Goal: Browse casually: Explore the website without a specific task or goal

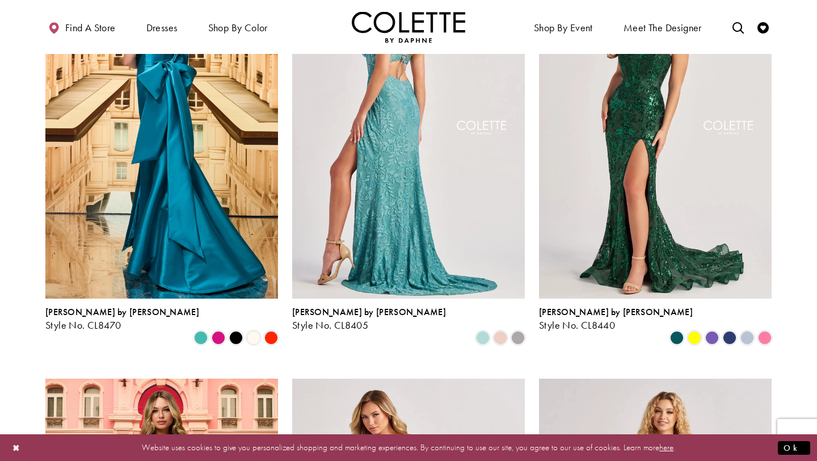
scroll to position [231, 0]
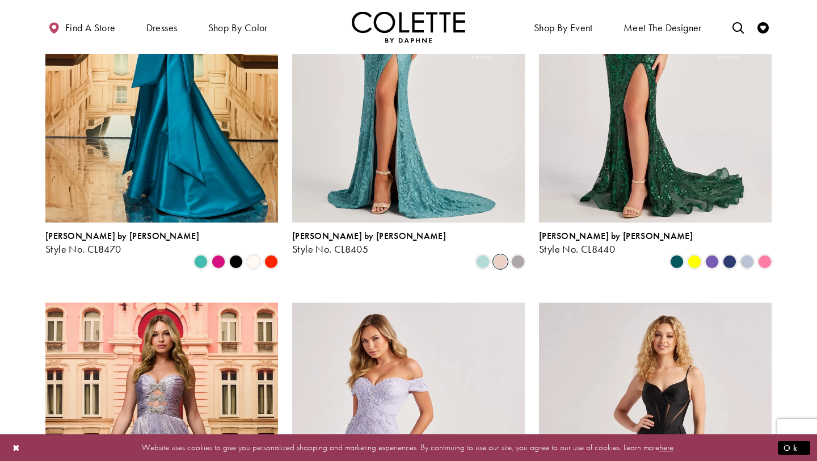
click at [498, 255] on span "Product List" at bounding box center [501, 262] width 14 height 14
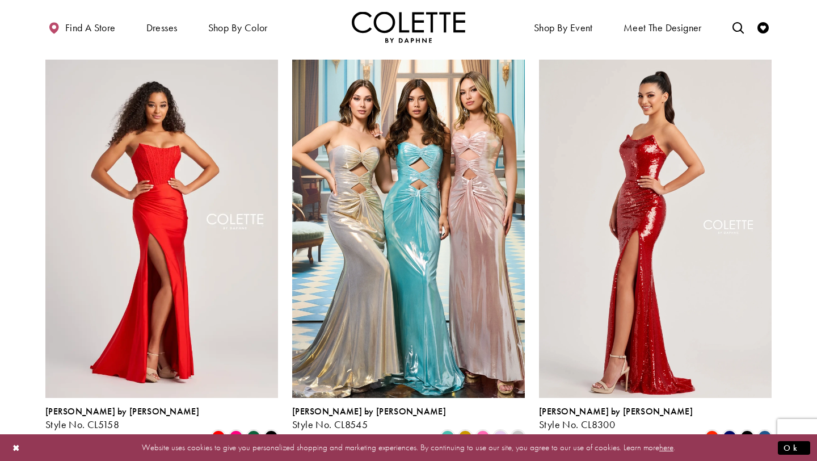
scroll to position [1307, 0]
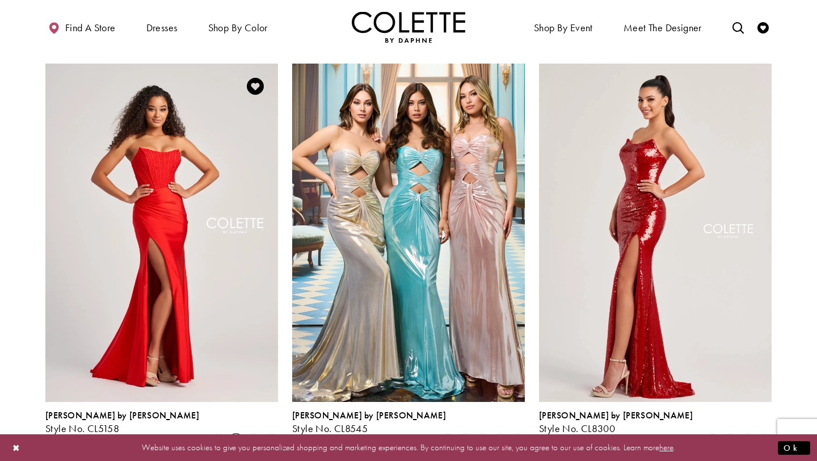
click at [239, 434] on span "Product List" at bounding box center [236, 441] width 14 height 14
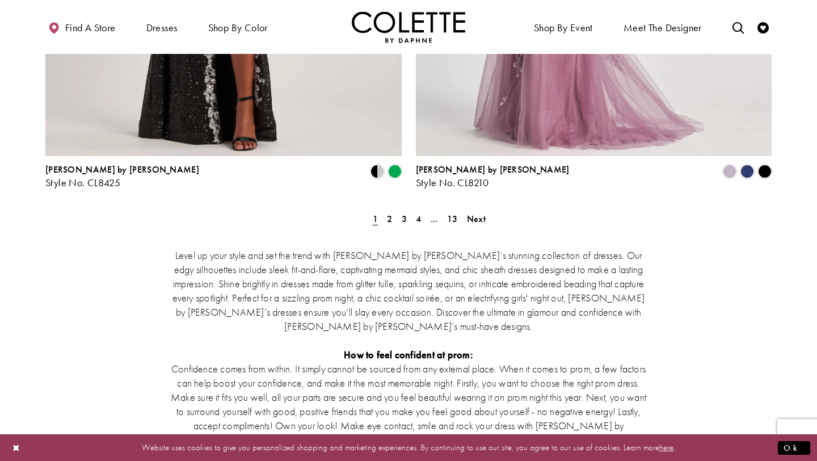
scroll to position [2142, 0]
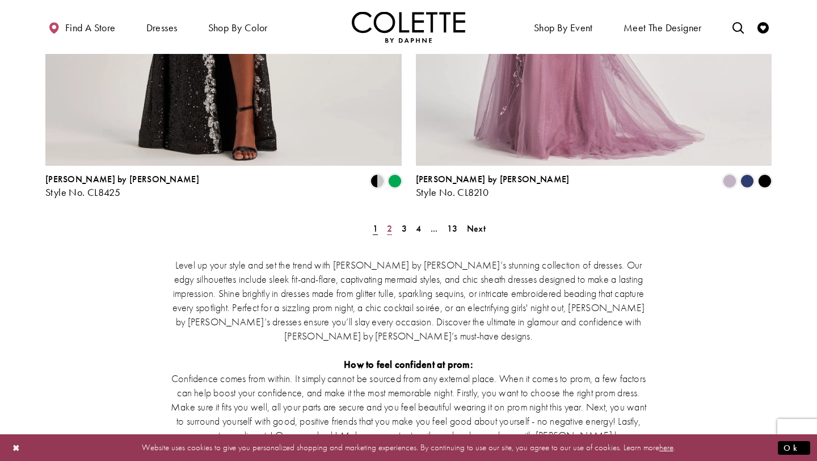
click at [392, 220] on link "2" at bounding box center [390, 228] width 12 height 16
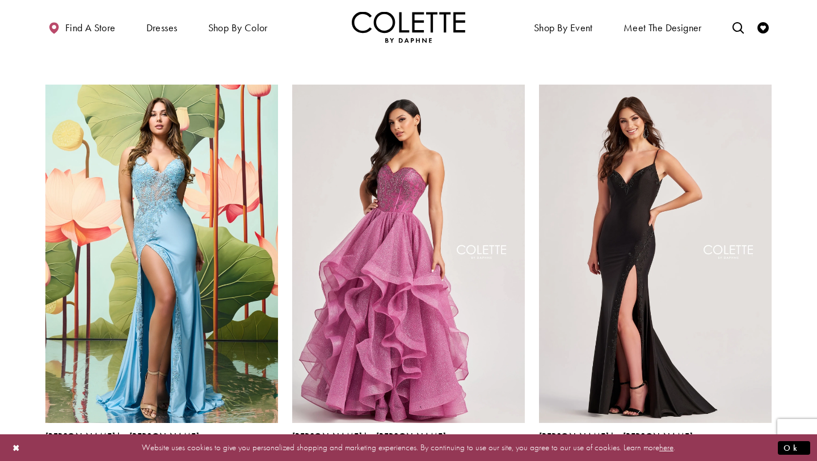
scroll to position [1305, 0]
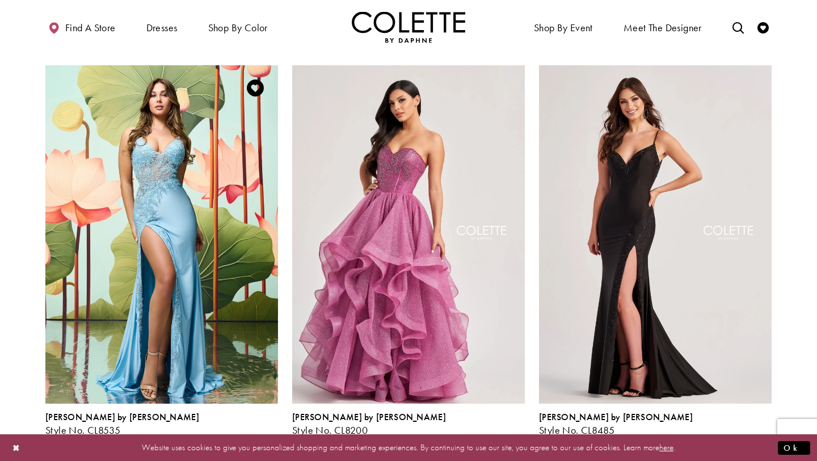
click at [236, 436] on span "Product List" at bounding box center [236, 443] width 14 height 14
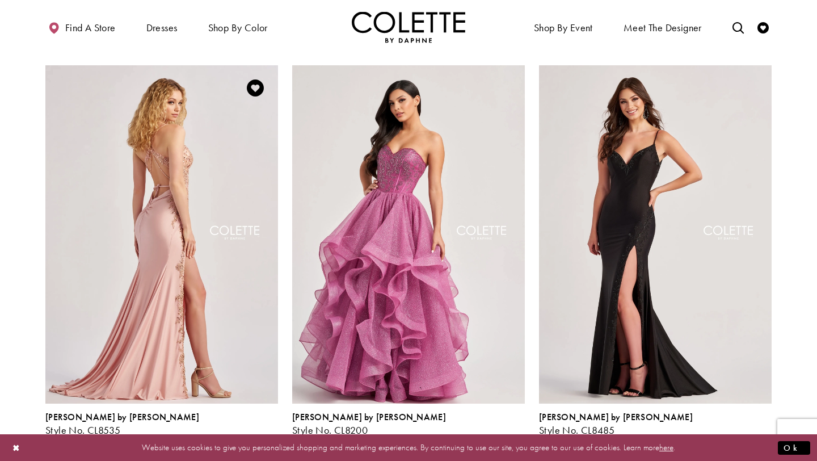
click at [182, 266] on img "Visit Colette by Daphne Style No. CL8535 Page" at bounding box center [161, 234] width 233 height 338
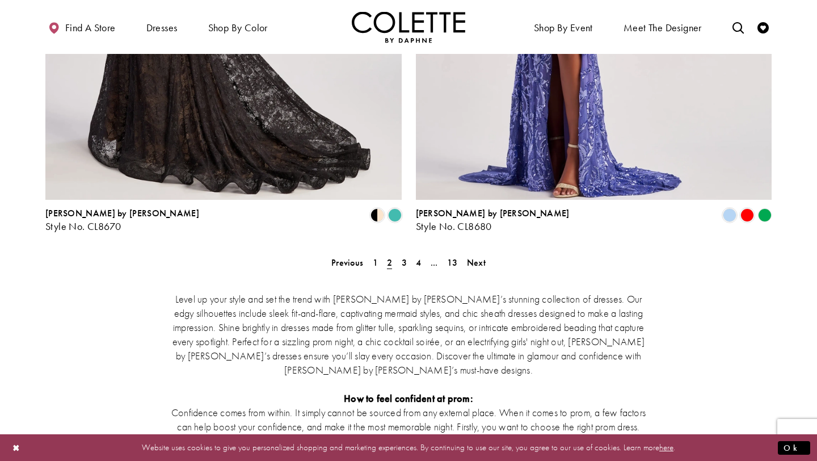
scroll to position [2115, 0]
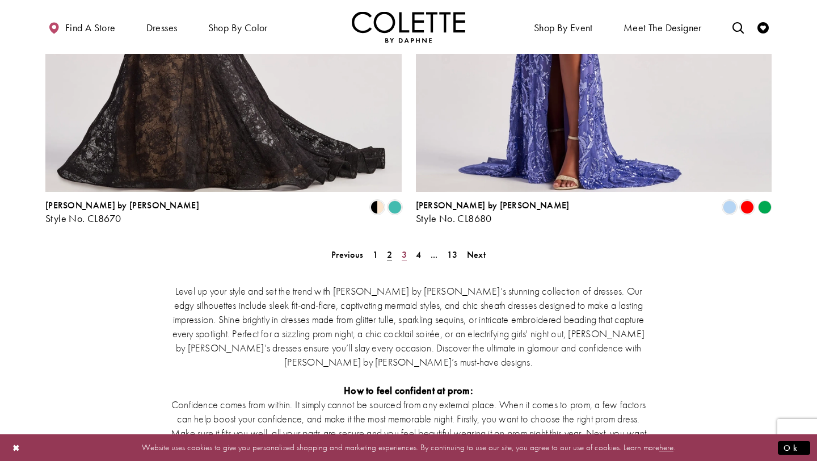
click at [406, 249] on span "3" at bounding box center [404, 255] width 5 height 12
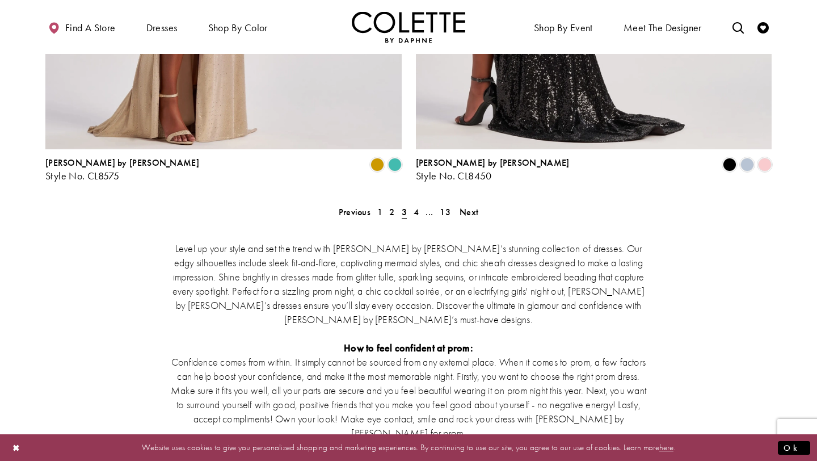
scroll to position [2178, 0]
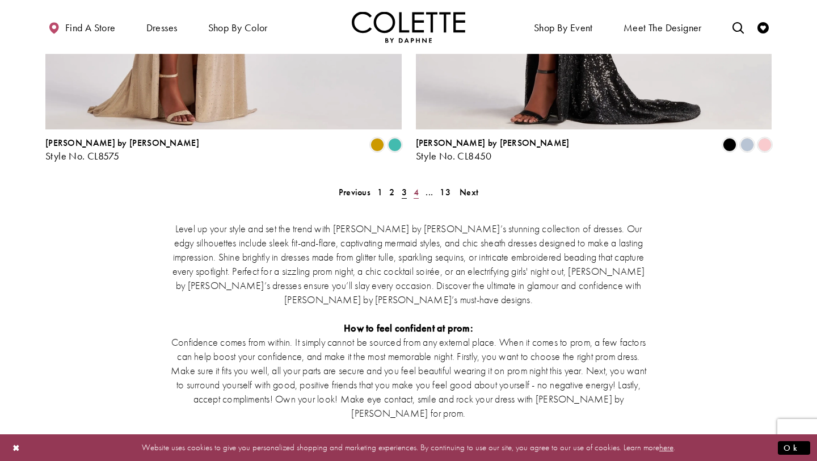
click at [419, 184] on link "4" at bounding box center [416, 192] width 12 height 16
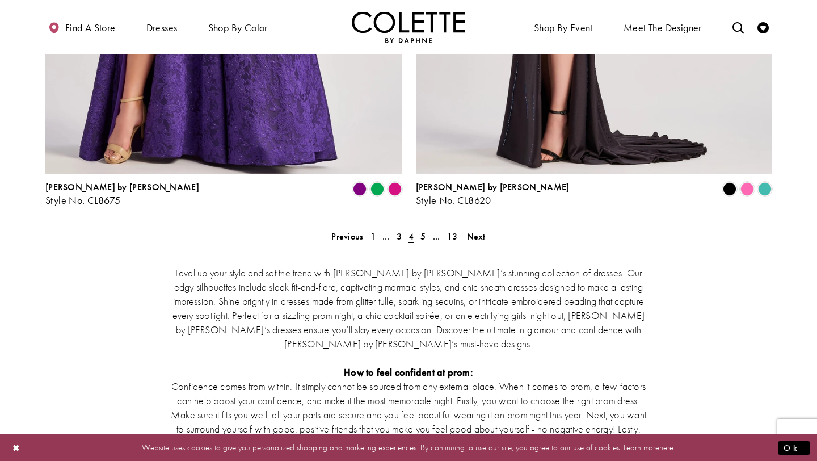
scroll to position [2107, 0]
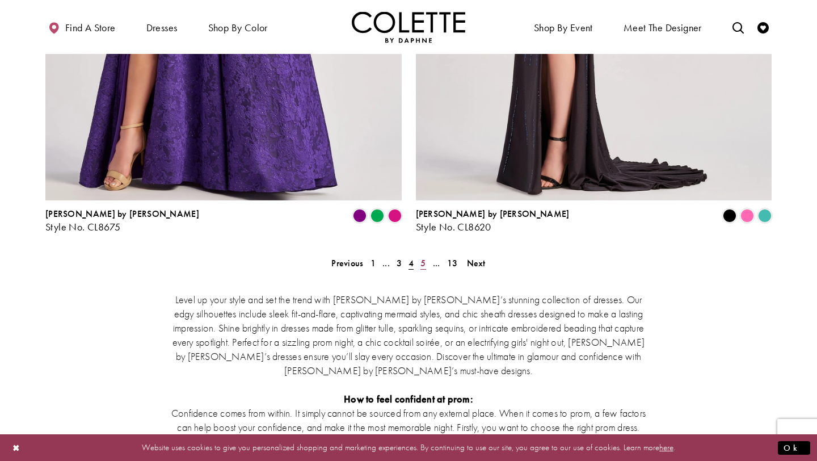
click at [425, 257] on span "5" at bounding box center [423, 263] width 5 height 12
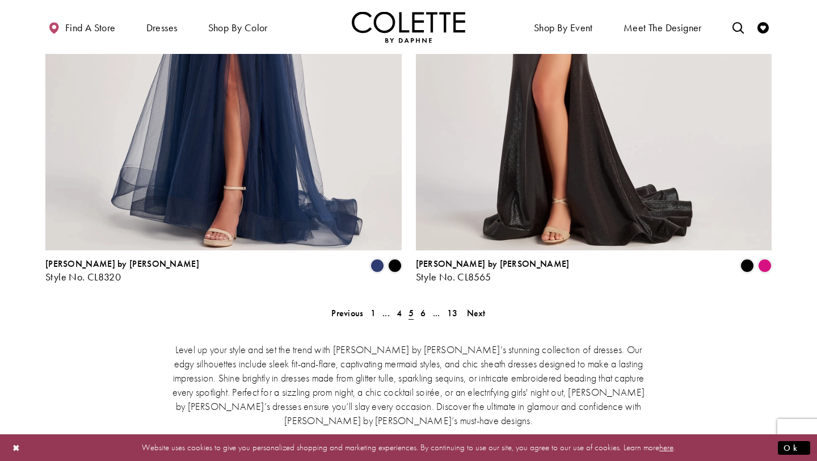
scroll to position [2071, 0]
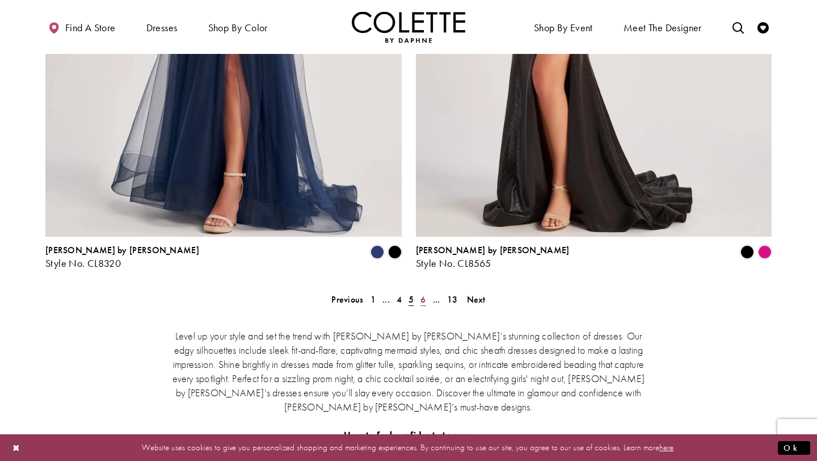
click at [423, 293] on span "6" at bounding box center [423, 299] width 5 height 12
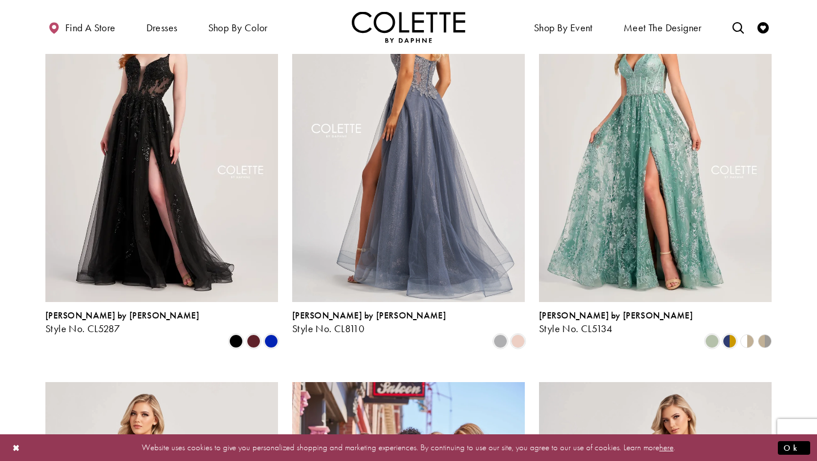
scroll to position [219, 0]
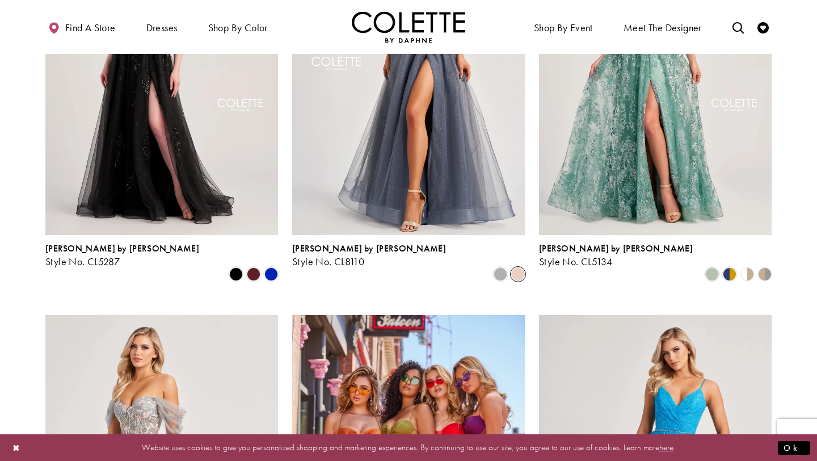
click at [521, 267] on span "Product List" at bounding box center [518, 274] width 14 height 14
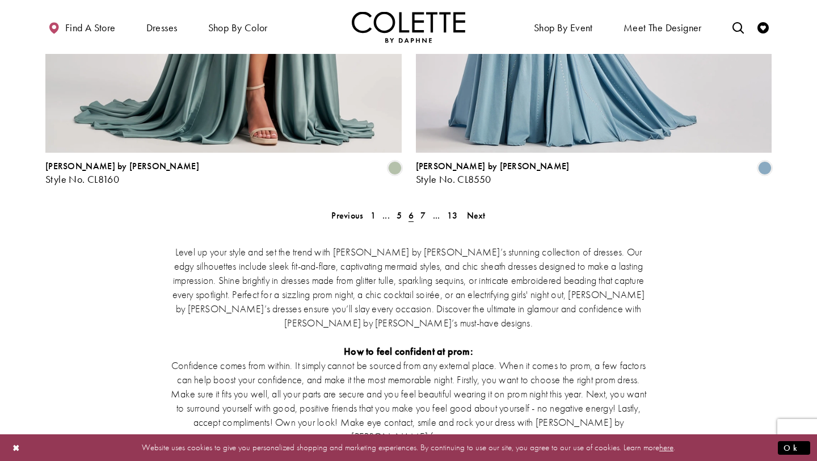
scroll to position [2159, 0]
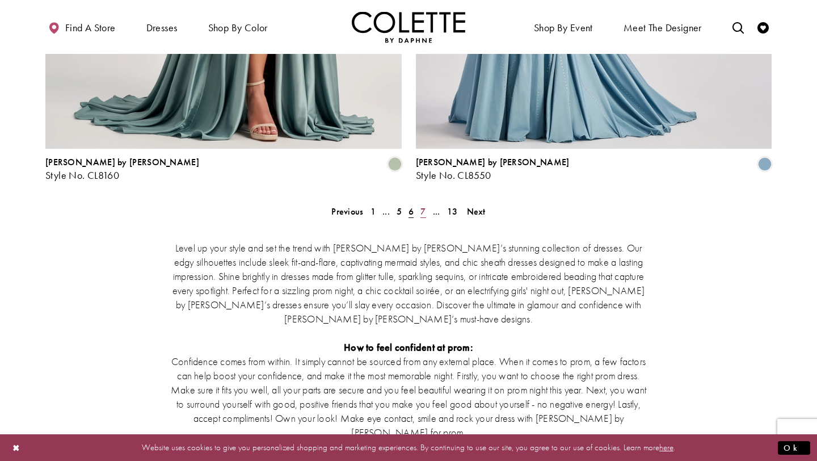
click at [422, 205] on span "7" at bounding box center [423, 211] width 5 height 12
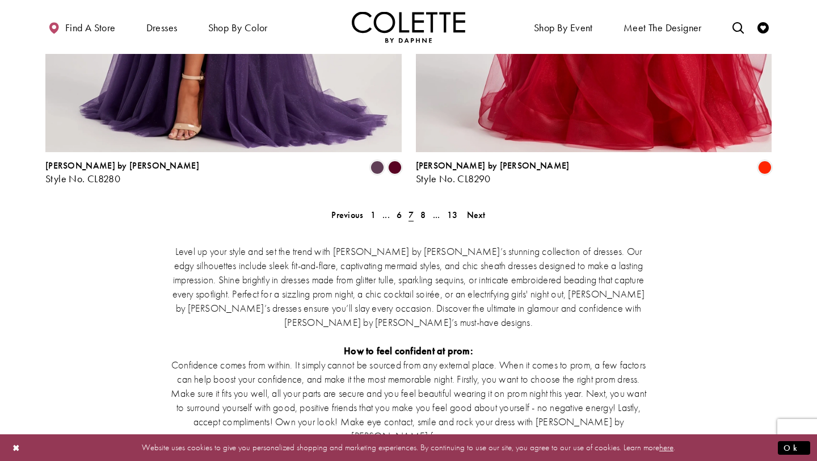
scroll to position [2223, 0]
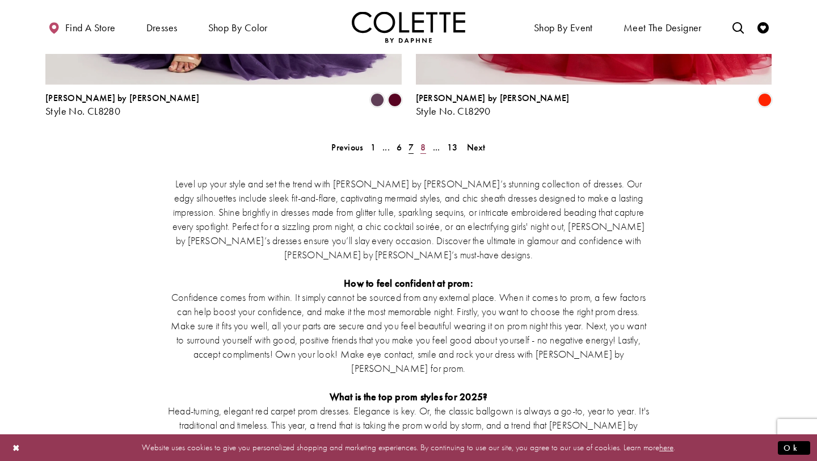
click at [421, 141] on span "8" at bounding box center [423, 147] width 5 height 12
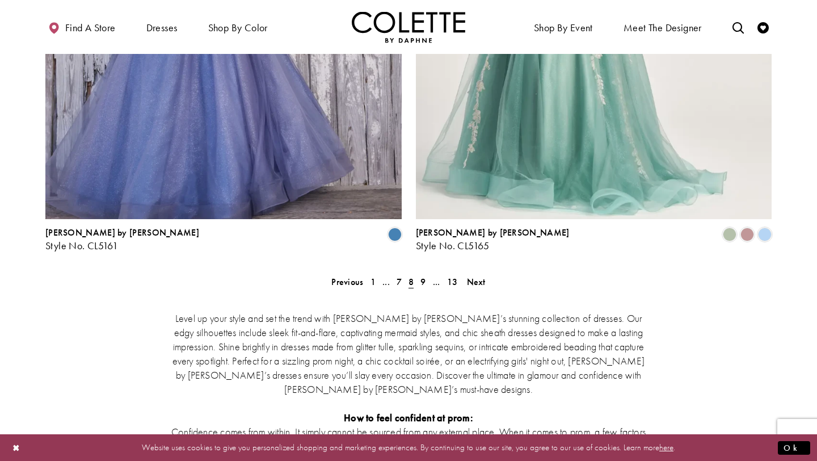
scroll to position [2132, 0]
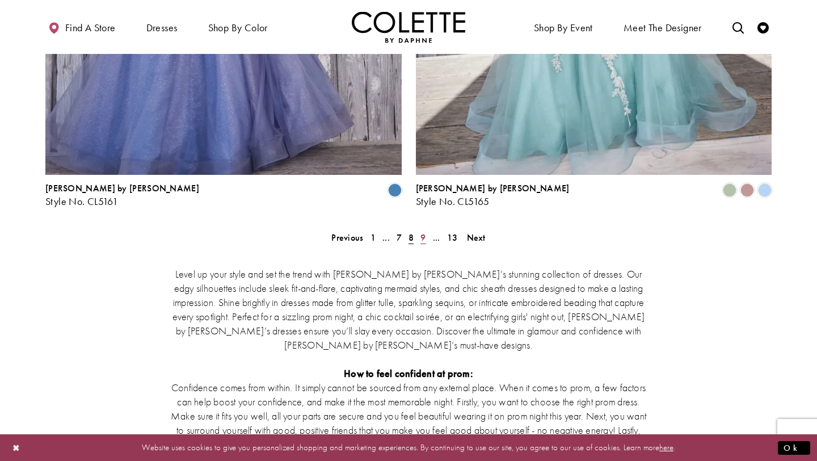
click at [423, 232] on span "9" at bounding box center [423, 238] width 5 height 12
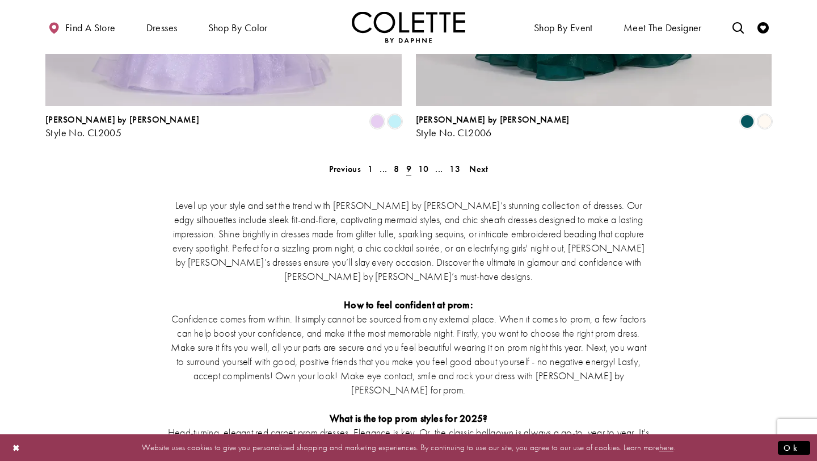
scroll to position [2223, 0]
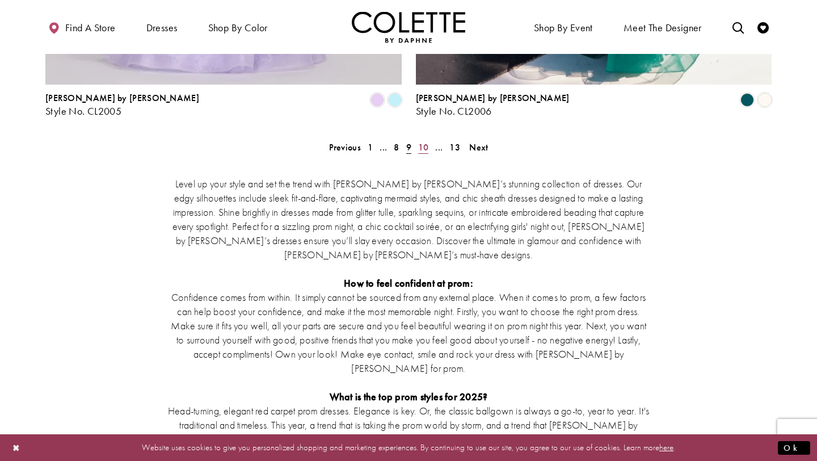
click at [421, 141] on span "10" at bounding box center [423, 147] width 11 height 12
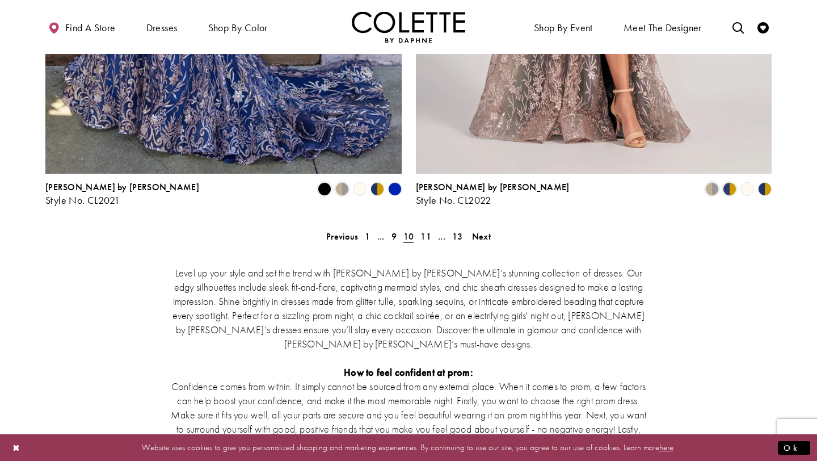
scroll to position [2136, 0]
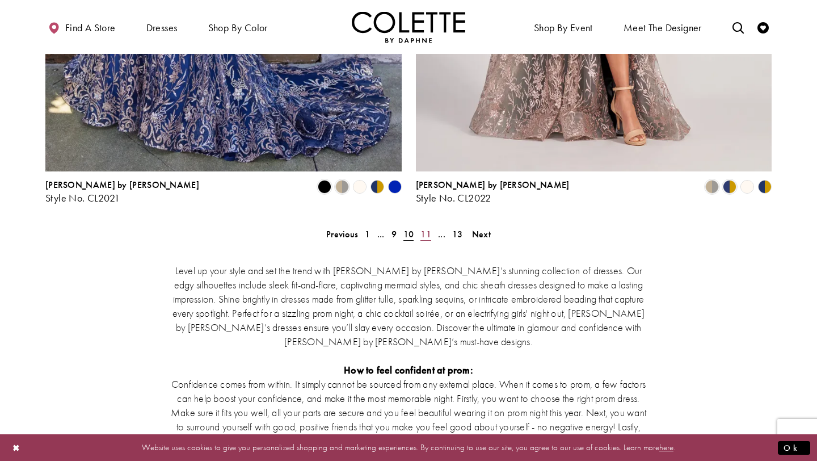
click at [423, 228] on span "11" at bounding box center [426, 234] width 11 height 12
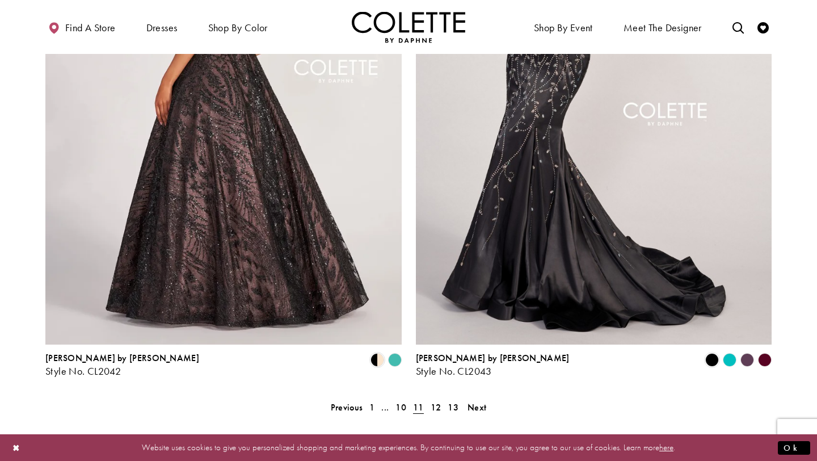
scroll to position [2084, 0]
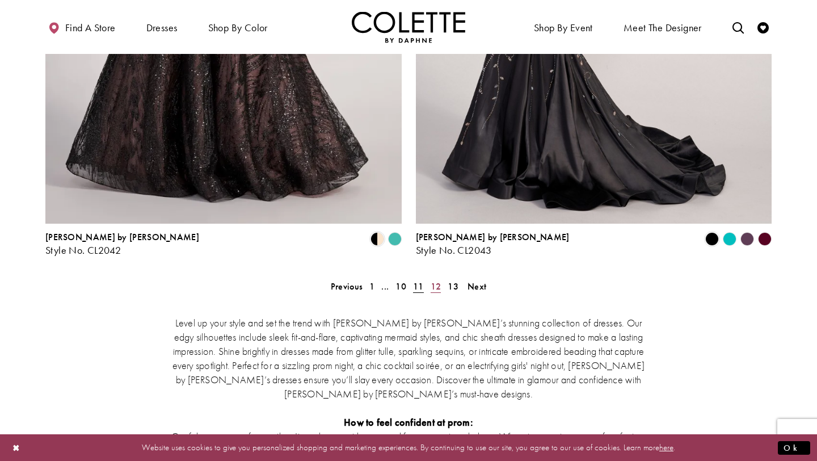
click at [436, 280] on span "12" at bounding box center [436, 286] width 11 height 12
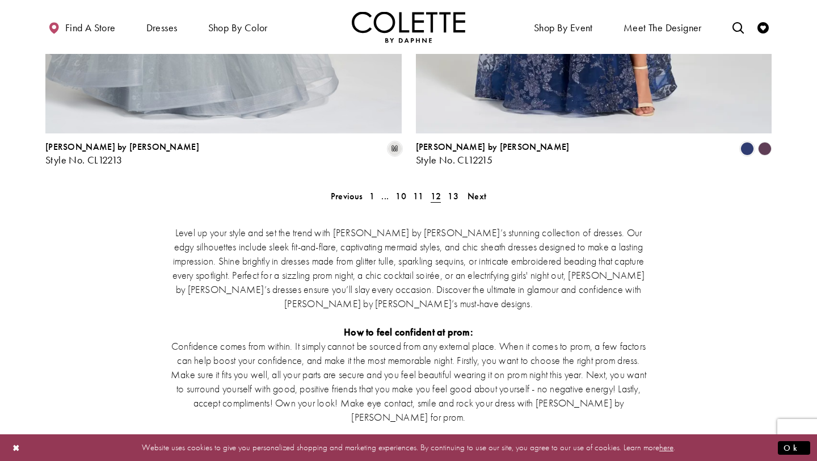
scroll to position [2156, 0]
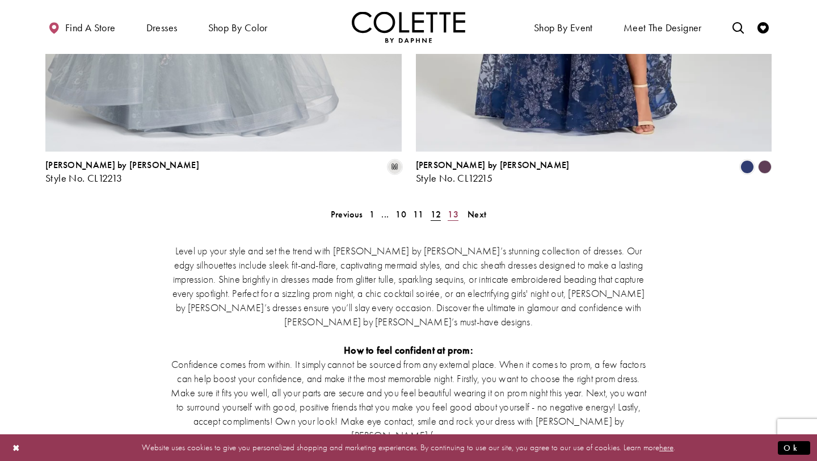
click at [458, 208] on span "13" at bounding box center [453, 214] width 11 height 12
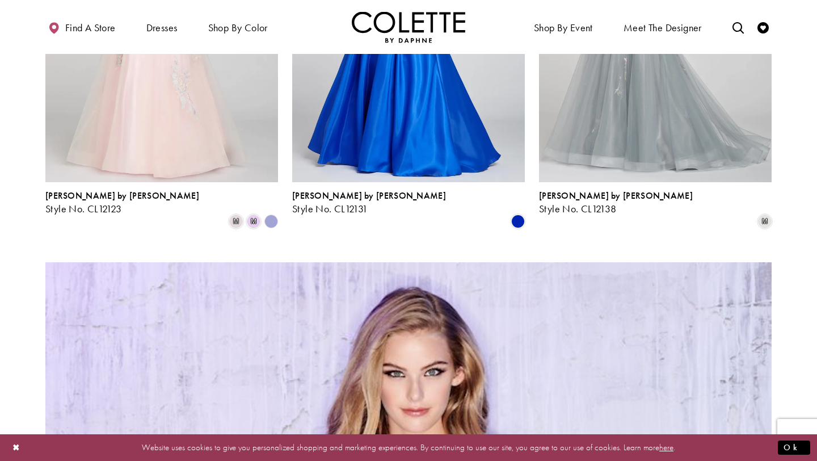
scroll to position [1108, 0]
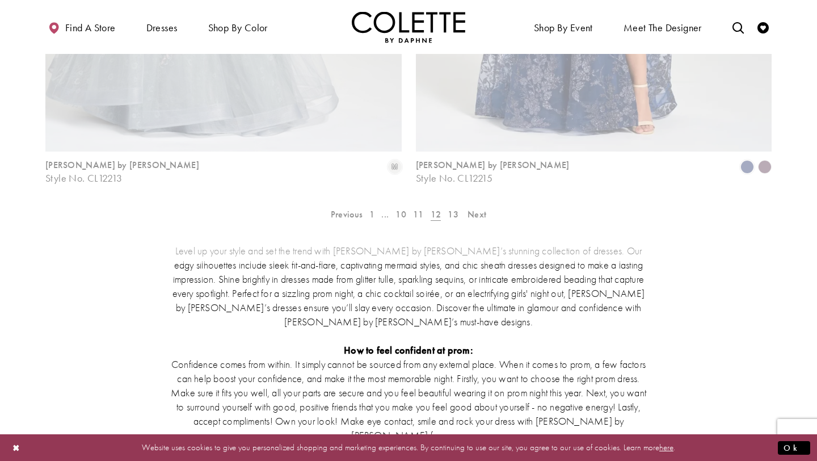
scroll to position [61, 0]
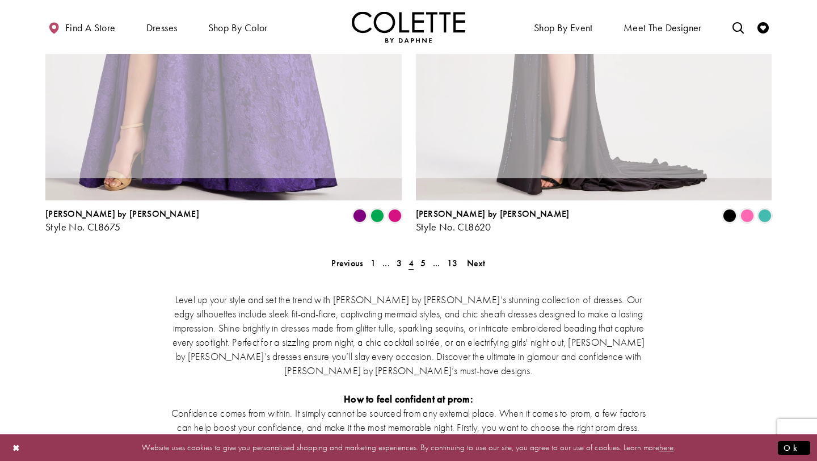
scroll to position [61, 0]
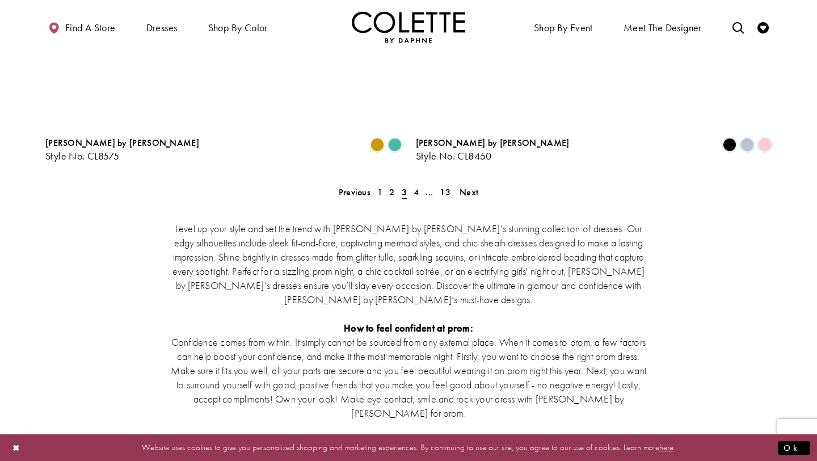
scroll to position [61, 0]
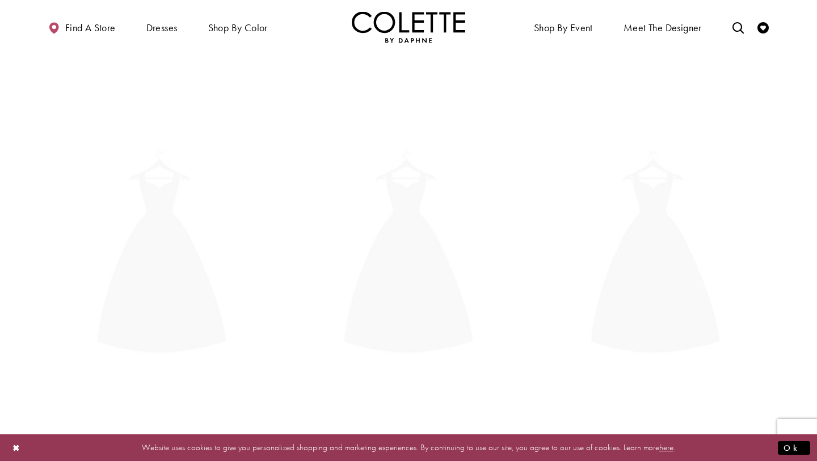
scroll to position [61, 0]
